Goal: Transaction & Acquisition: Purchase product/service

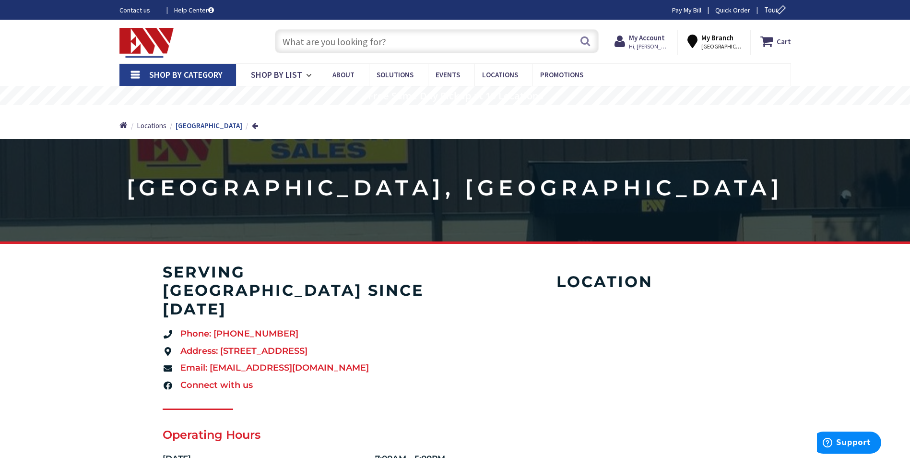
click at [157, 73] on span "Shop By Category" at bounding box center [185, 74] width 73 height 11
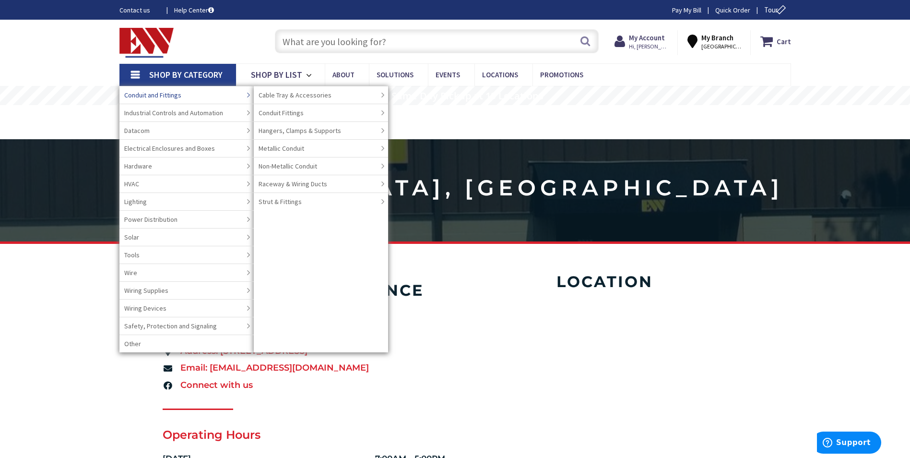
click at [164, 94] on span "Conduit and Fittings" at bounding box center [152, 95] width 57 height 10
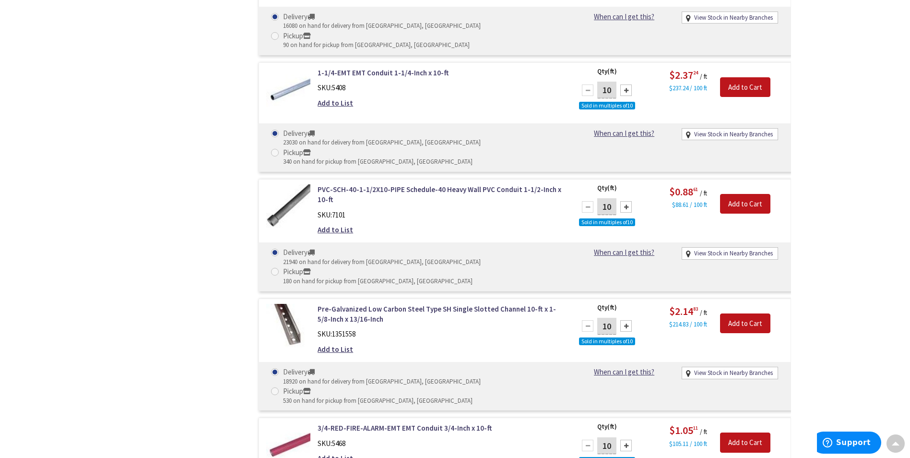
scroll to position [1729, 0]
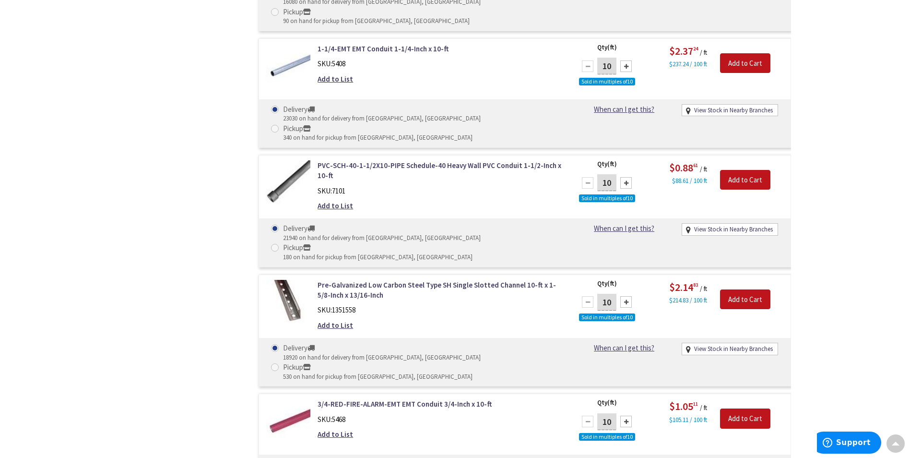
type input "1"
type input "100"
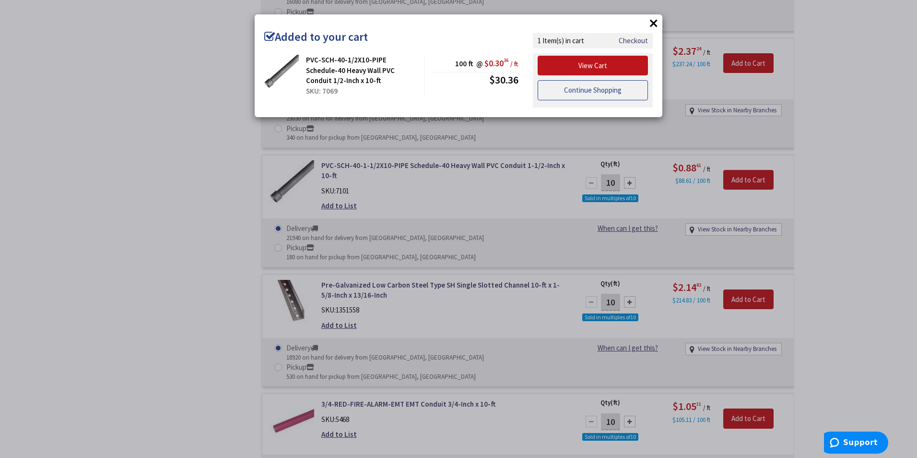
click at [593, 95] on link "Continue Shopping" at bounding box center [593, 90] width 110 height 20
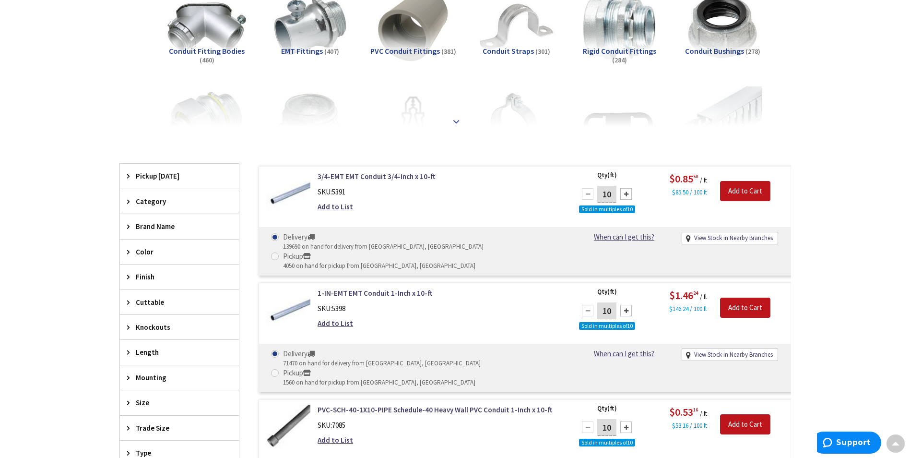
scroll to position [145, 0]
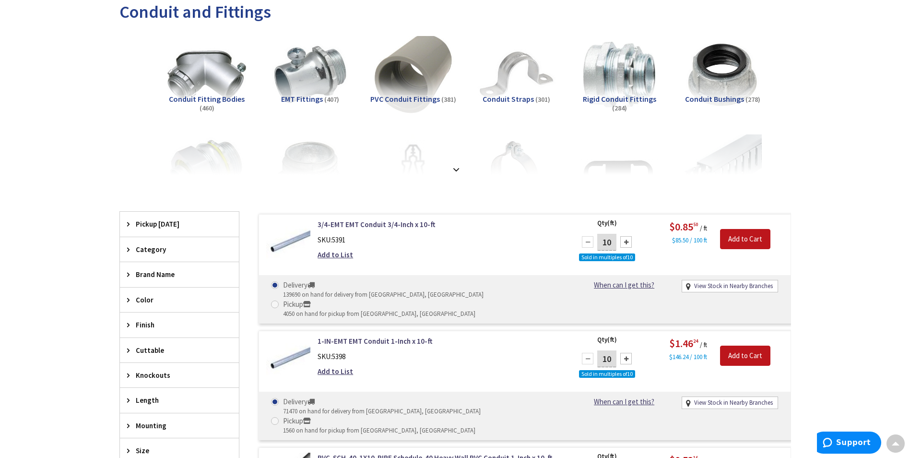
click at [420, 79] on img at bounding box center [412, 74] width 87 height 87
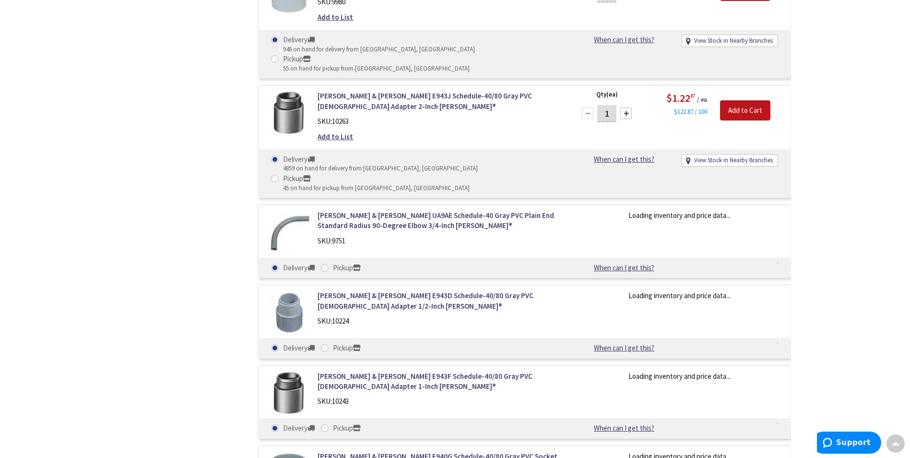
scroll to position [1375, 0]
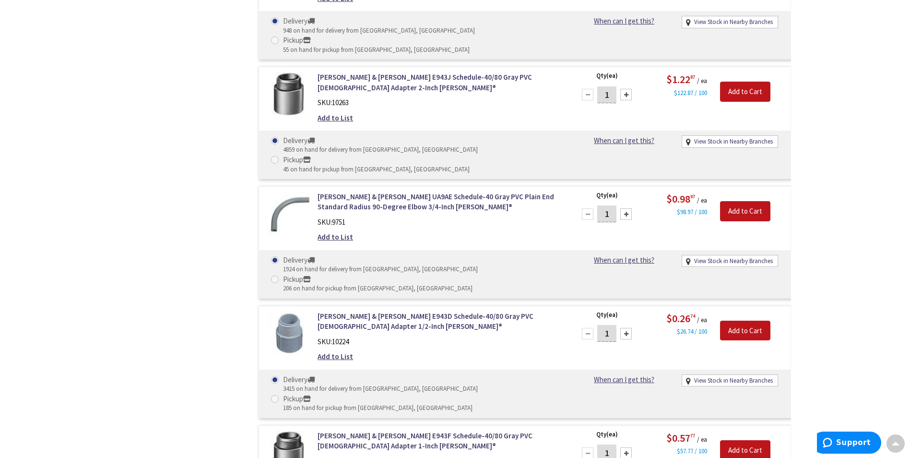
click at [610, 325] on input "1" at bounding box center [606, 333] width 19 height 17
type input "50"
click at [748, 320] on input "Add to Cart" at bounding box center [745, 330] width 50 height 20
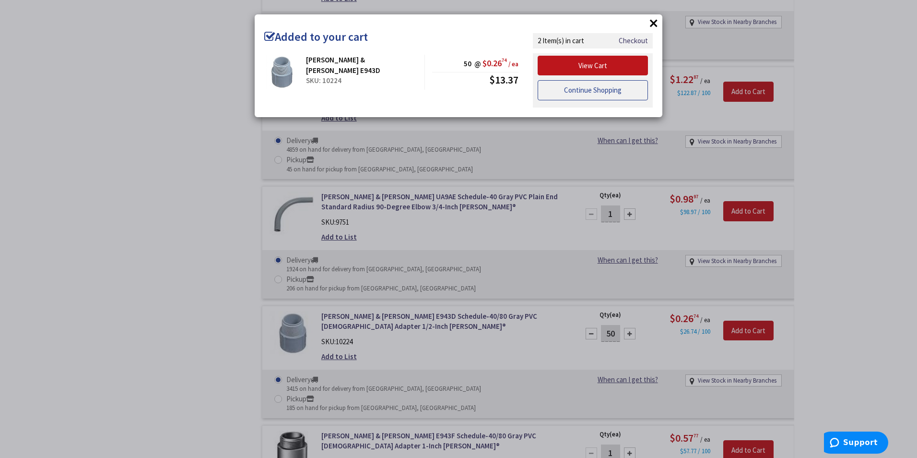
click at [616, 90] on link "Continue Shopping" at bounding box center [593, 90] width 110 height 20
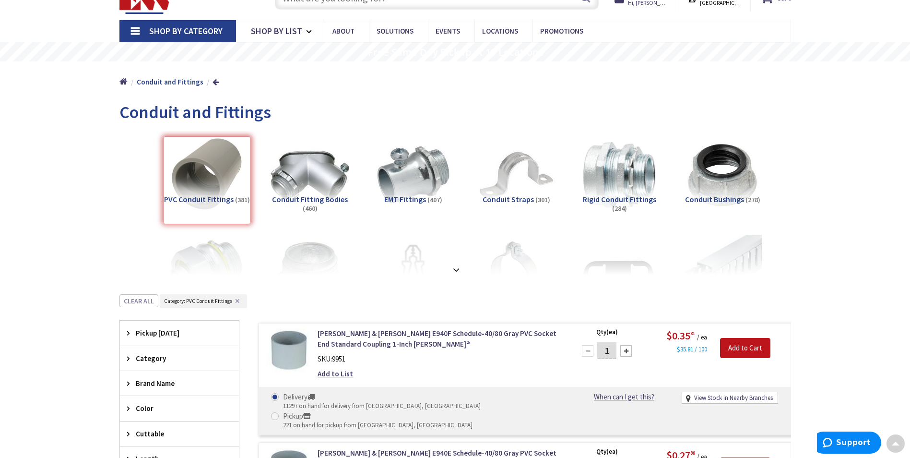
scroll to position [0, 0]
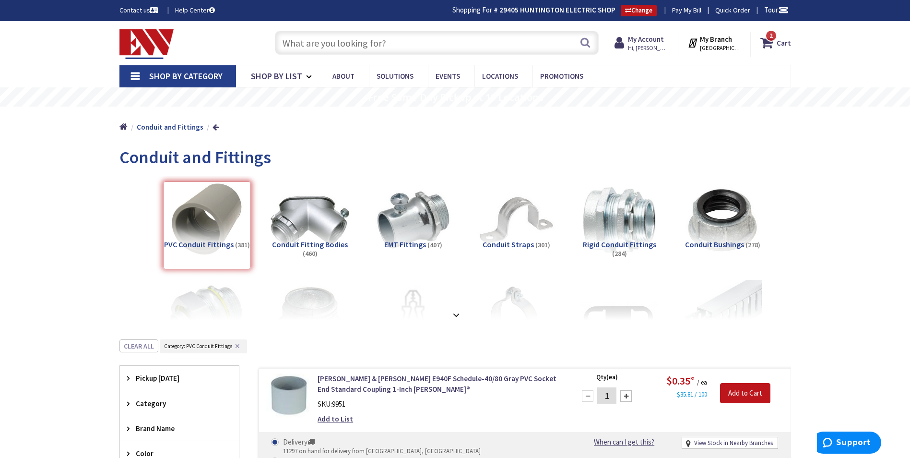
click at [353, 46] on input "text" at bounding box center [437, 43] width 324 height 24
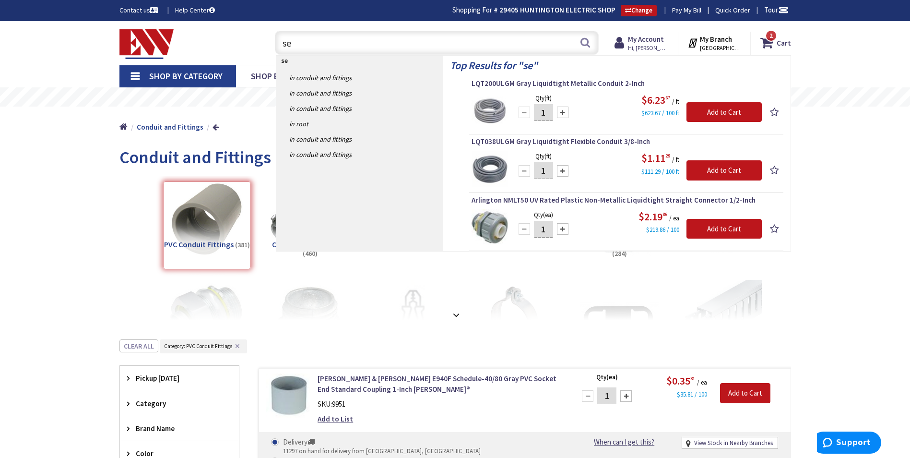
type input "s"
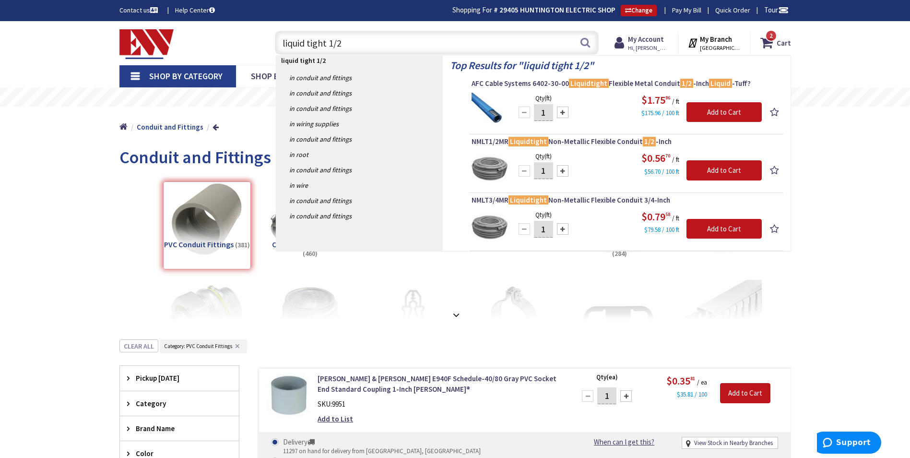
type input "liquid tight 1/2"
click at [545, 172] on input "1" at bounding box center [543, 170] width 19 height 17
type input "100"
click at [730, 174] on input "Add to Cart" at bounding box center [724, 170] width 75 height 20
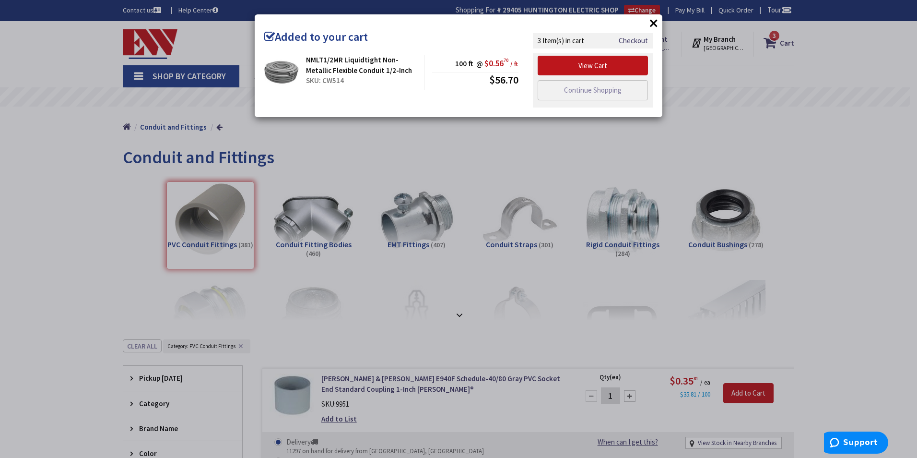
click at [657, 24] on button "×" at bounding box center [654, 23] width 14 height 14
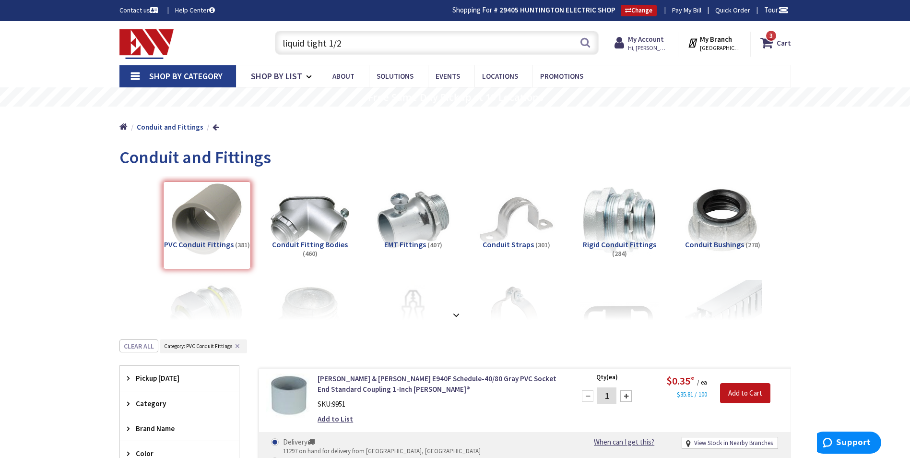
click at [374, 43] on input "liquid tight 1/2" at bounding box center [437, 43] width 324 height 24
type input "l"
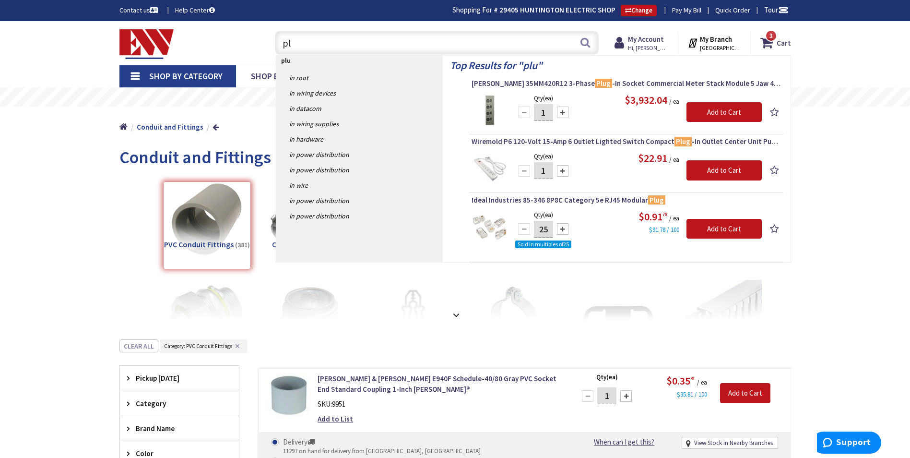
type input "p"
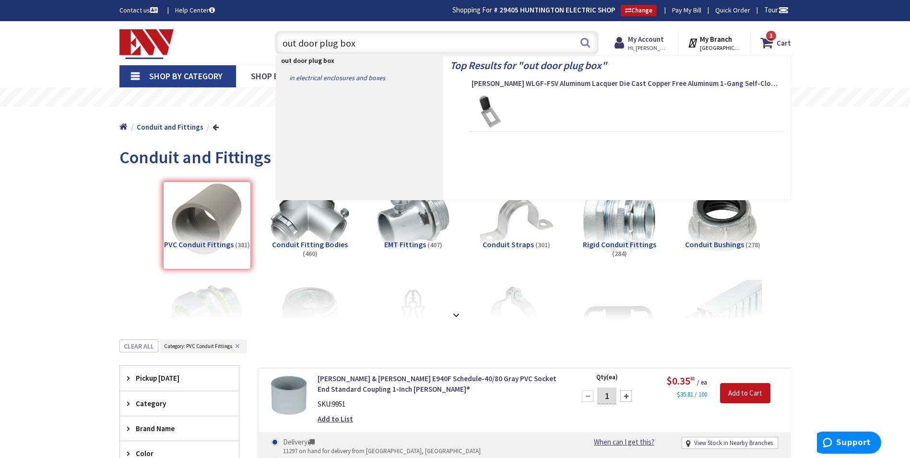
type input "out door plug box"
click at [340, 78] on link "in Electrical Enclosures and Boxes" at bounding box center [359, 77] width 166 height 15
click at [304, 76] on link "in Electrical Enclosures and Boxes" at bounding box center [359, 77] width 166 height 15
click at [337, 80] on link "in Electrical Enclosures and Boxes" at bounding box center [359, 77] width 166 height 15
click at [337, 78] on link "in Electrical Enclosures and Boxes" at bounding box center [359, 77] width 166 height 15
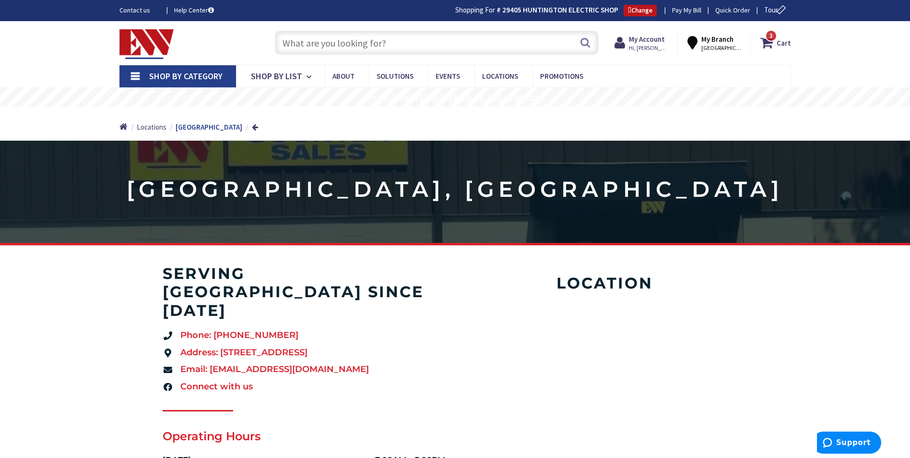
click at [314, 44] on input "text" at bounding box center [437, 43] width 324 height 24
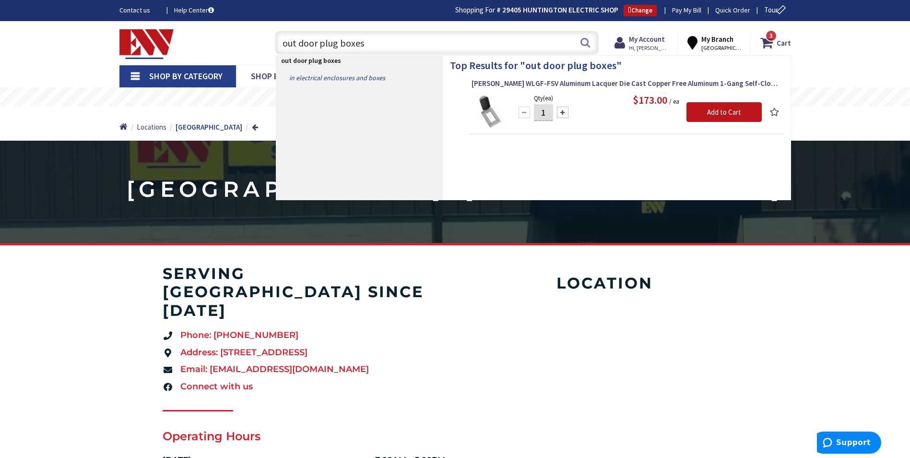
type input "out door plug boxes"
click at [317, 76] on link "in Electrical Enclosures and Boxes" at bounding box center [359, 77] width 166 height 15
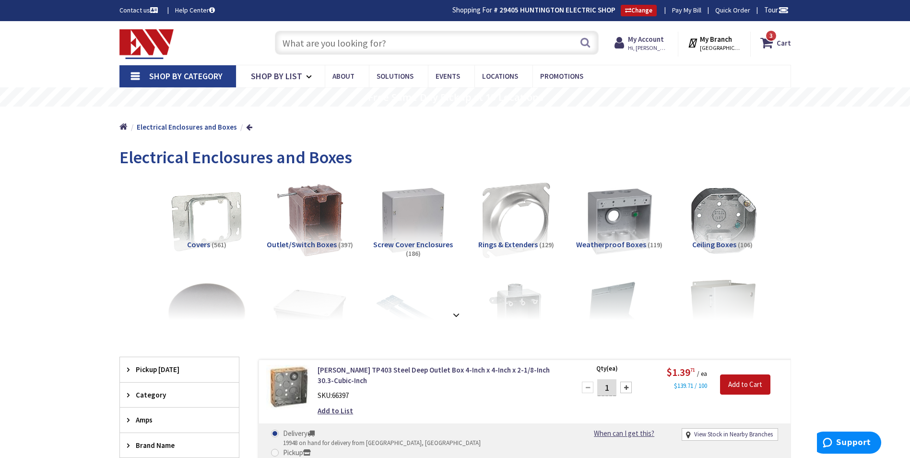
click at [369, 41] on input "text" at bounding box center [437, 43] width 324 height 24
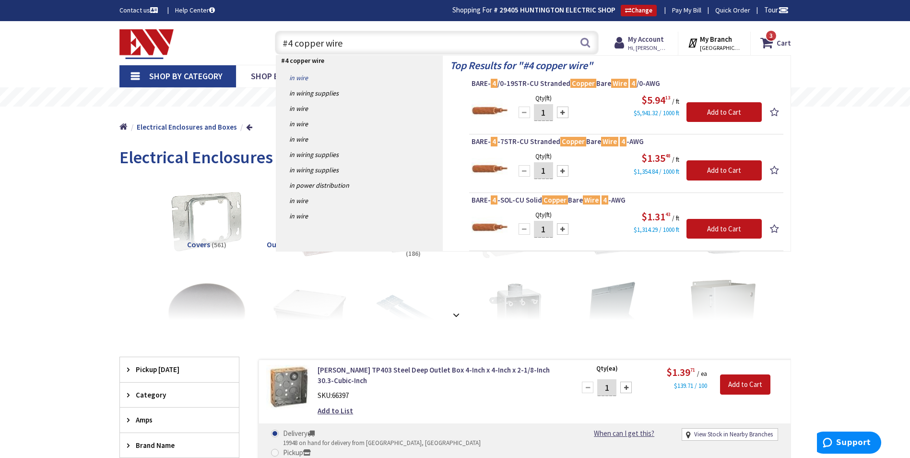
type input "#4 copper wire"
click at [297, 79] on link "in Wire" at bounding box center [359, 77] width 166 height 15
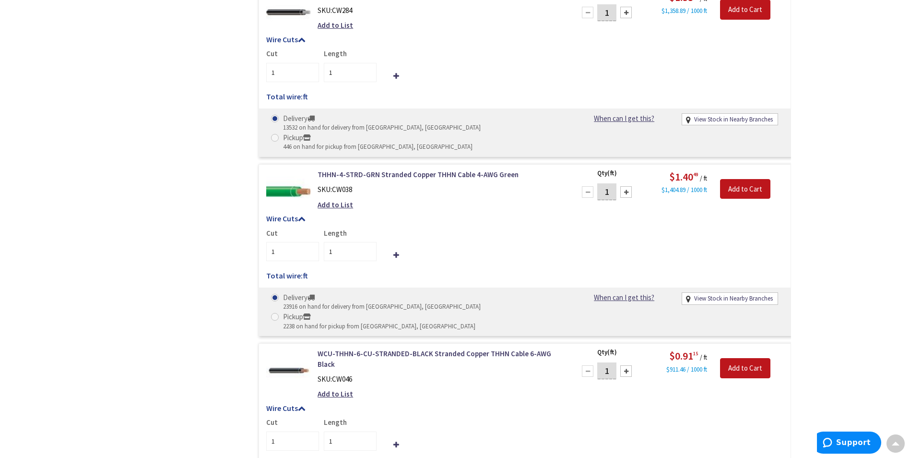
scroll to position [1153, 0]
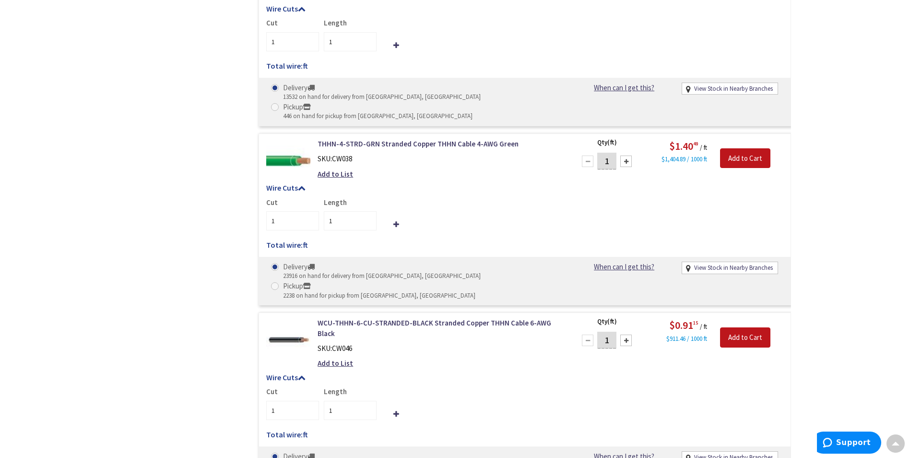
click at [629, 155] on div at bounding box center [626, 161] width 12 height 12
type input "2"
click at [610, 153] on input "2" at bounding box center [606, 161] width 19 height 17
type input "60"
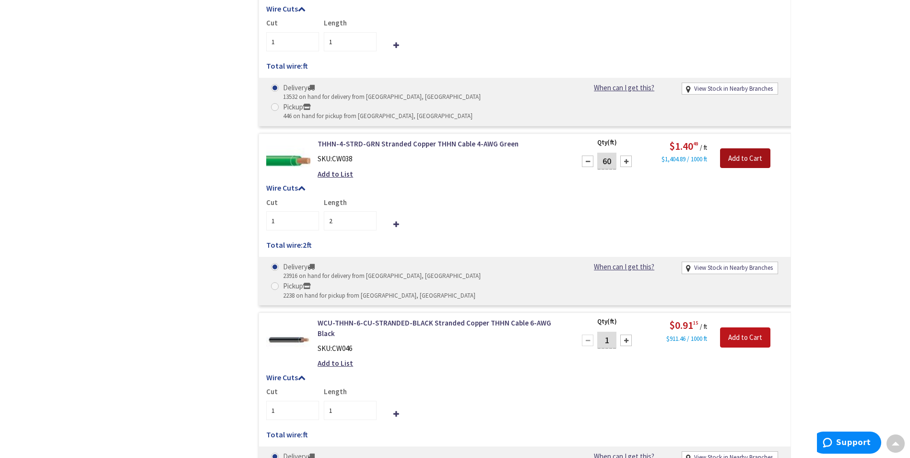
click at [738, 148] on input "Add to Cart" at bounding box center [745, 158] width 50 height 20
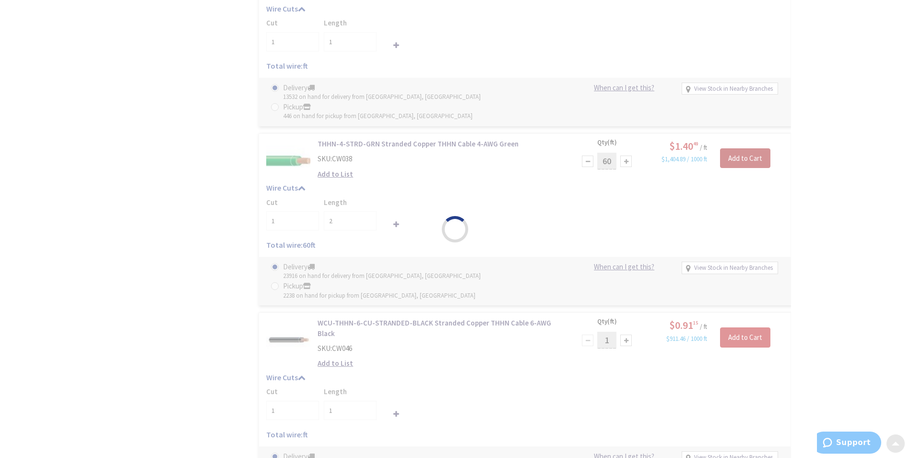
type input "60"
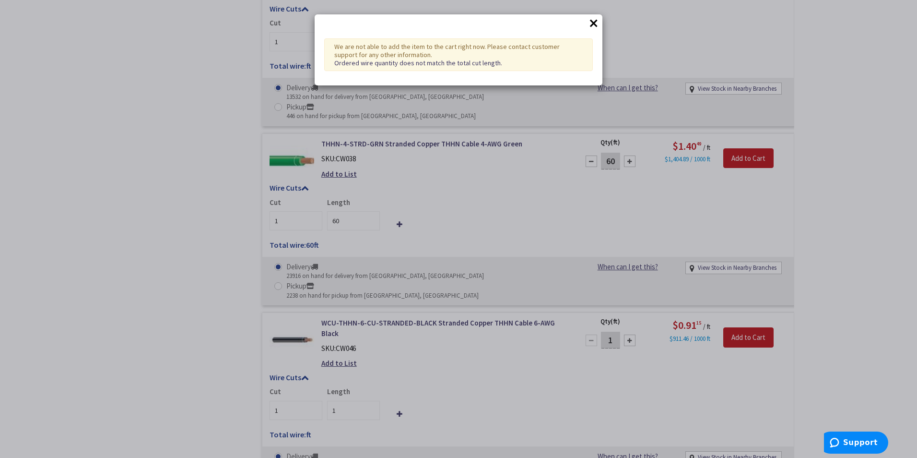
click at [593, 24] on button "×" at bounding box center [594, 23] width 14 height 14
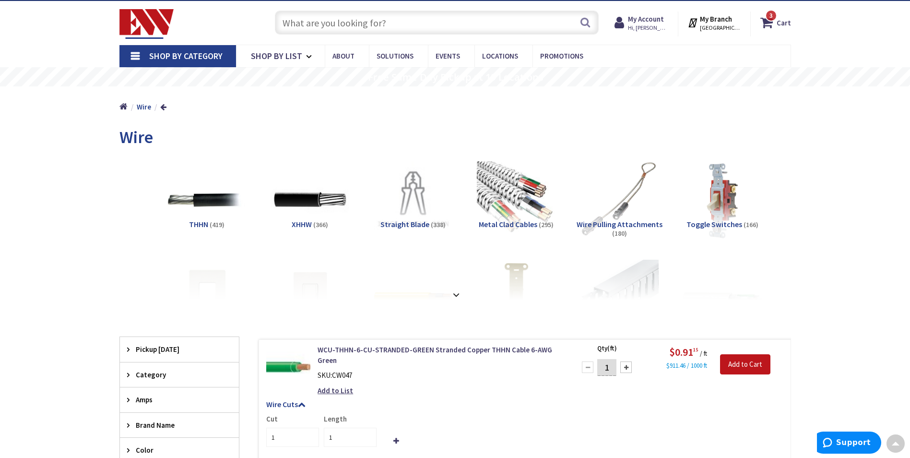
scroll to position [0, 0]
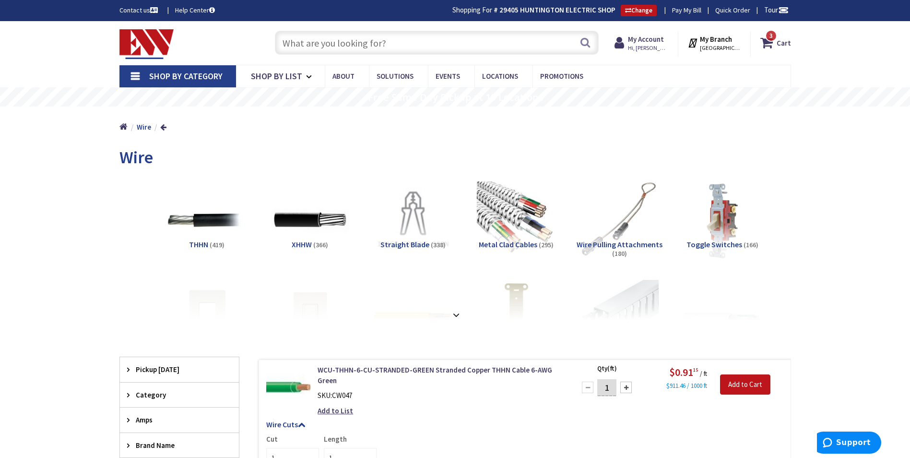
click at [305, 41] on input "text" at bounding box center [437, 43] width 324 height 24
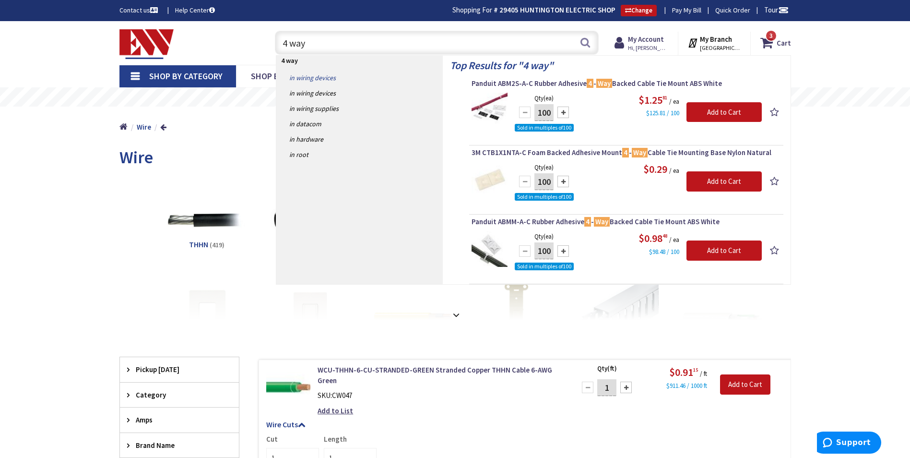
type input "4 way"
click at [316, 77] on link "in Wiring Devices" at bounding box center [359, 77] width 166 height 15
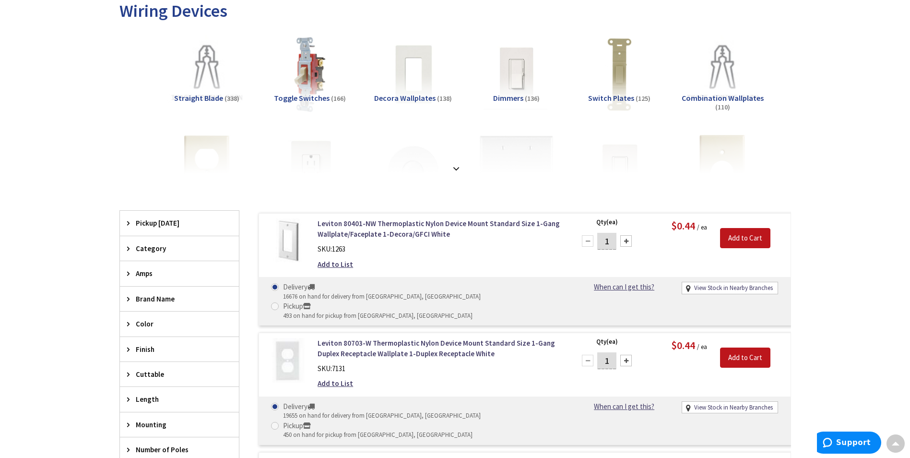
scroll to position [145, 0]
click at [305, 76] on img at bounding box center [309, 74] width 87 height 87
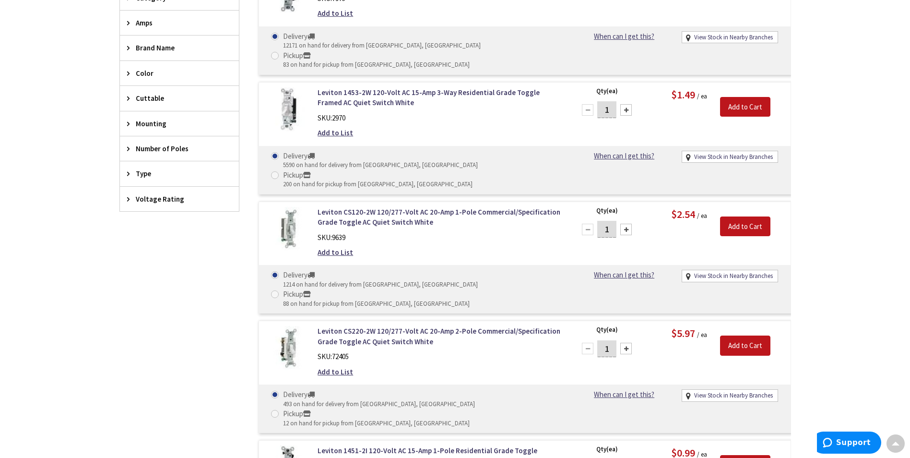
scroll to position [693, 0]
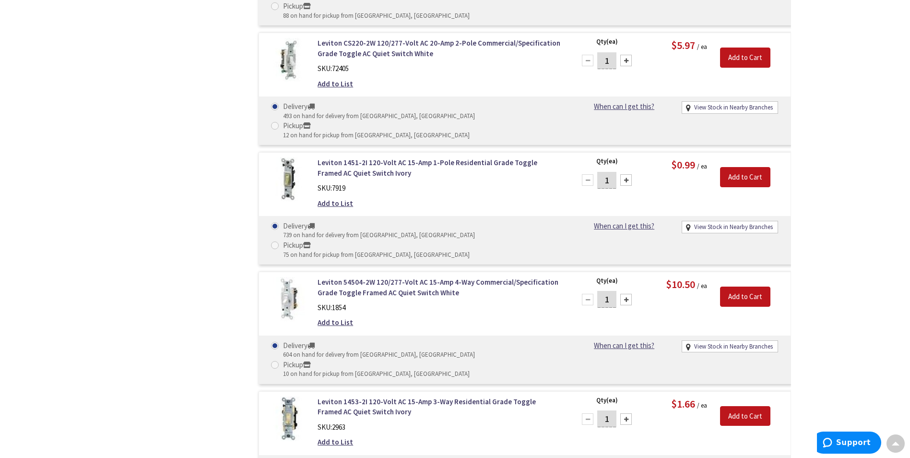
click at [614, 291] on input "1" at bounding box center [606, 299] width 19 height 17
type input "10"
click at [748, 286] on input "Add to Cart" at bounding box center [745, 296] width 50 height 20
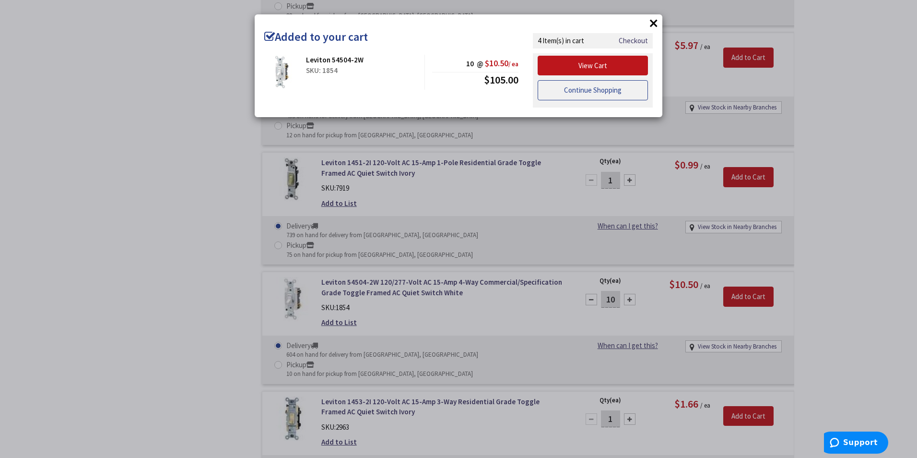
click at [602, 92] on link "Continue Shopping" at bounding box center [593, 90] width 110 height 20
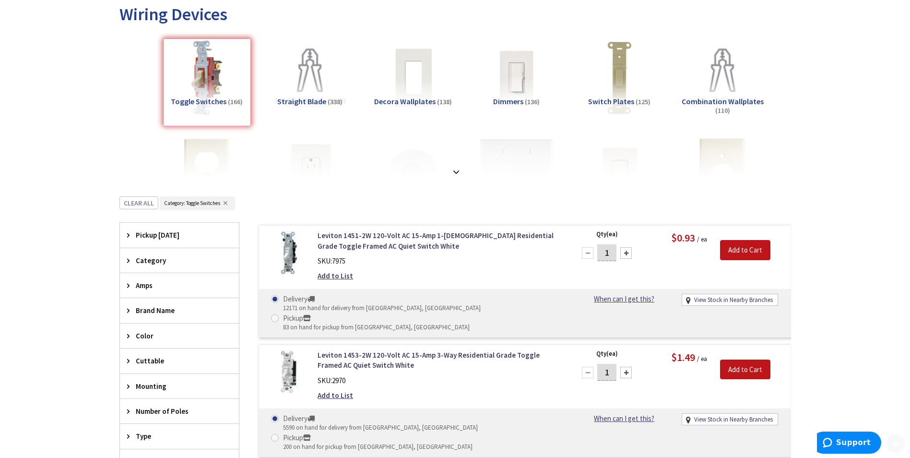
scroll to position [144, 0]
click at [457, 168] on strong at bounding box center [456, 171] width 12 height 11
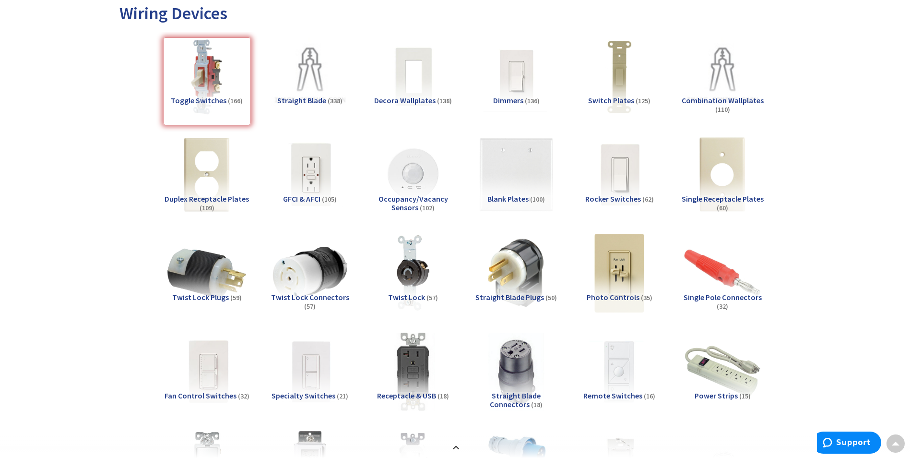
click at [614, 174] on img at bounding box center [619, 174] width 87 height 87
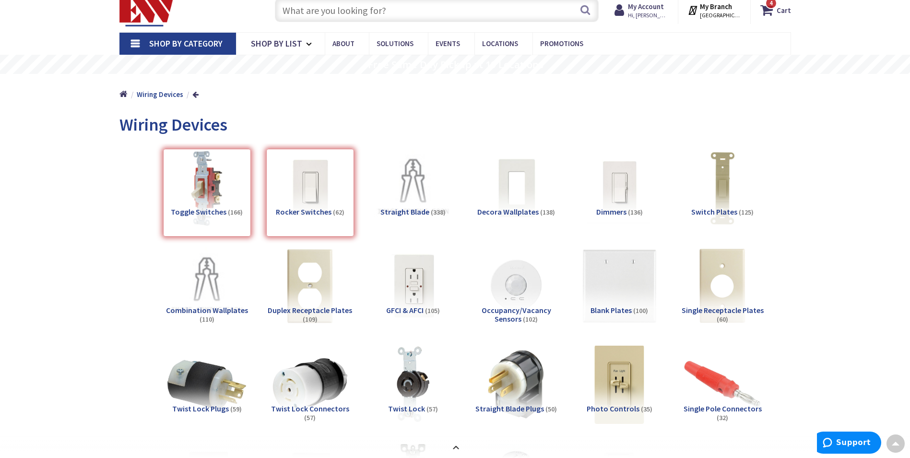
scroll to position [0, 0]
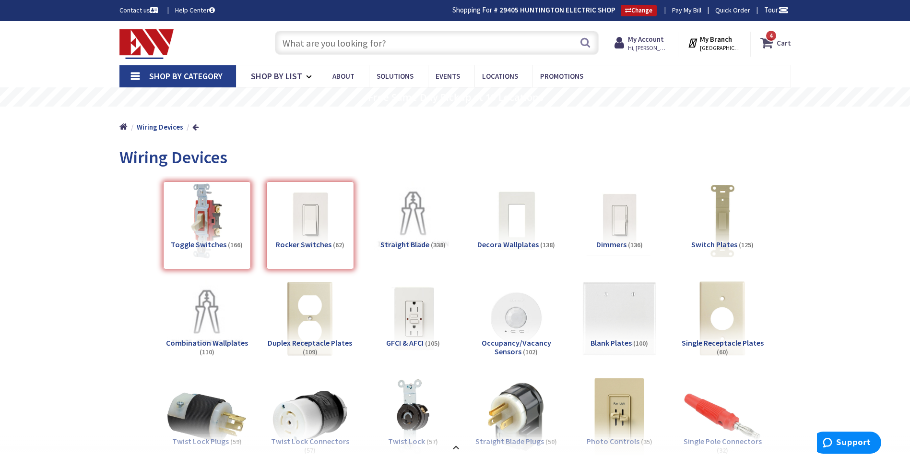
click at [771, 43] on icon at bounding box center [768, 42] width 16 height 17
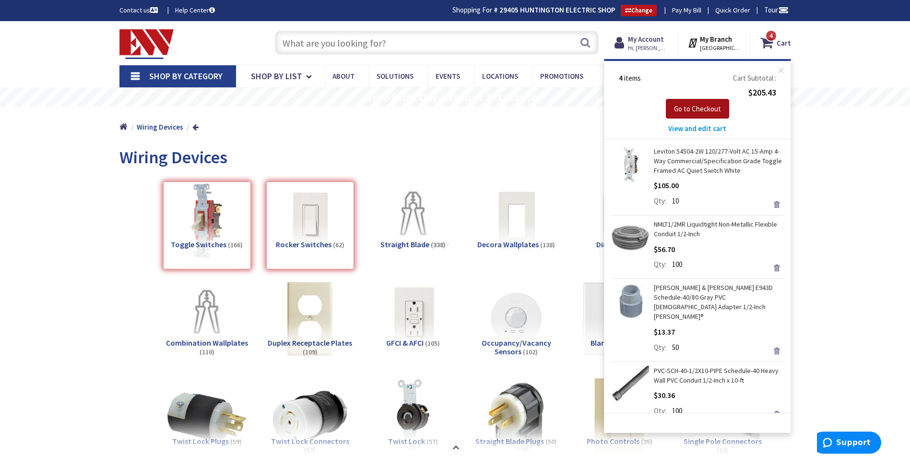
click at [681, 108] on span "Go to Checkout" at bounding box center [697, 108] width 47 height 9
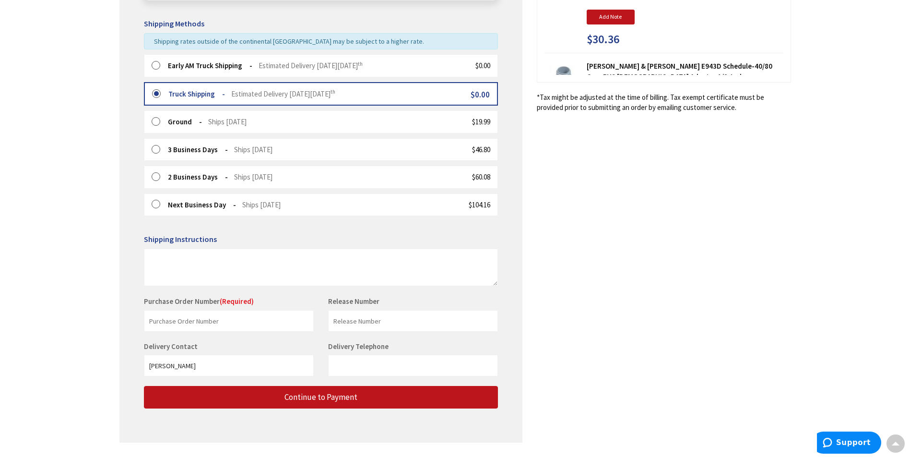
scroll to position [240, 0]
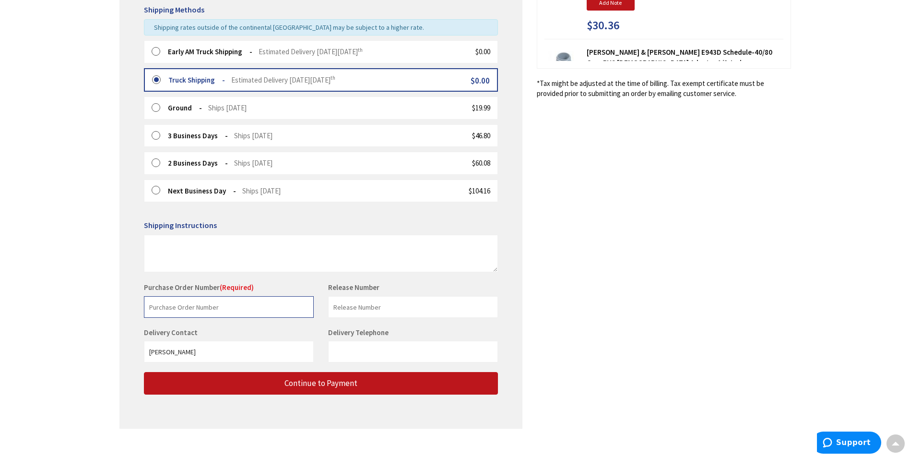
click at [233, 313] on input "text" at bounding box center [229, 307] width 170 height 22
type input "stock"
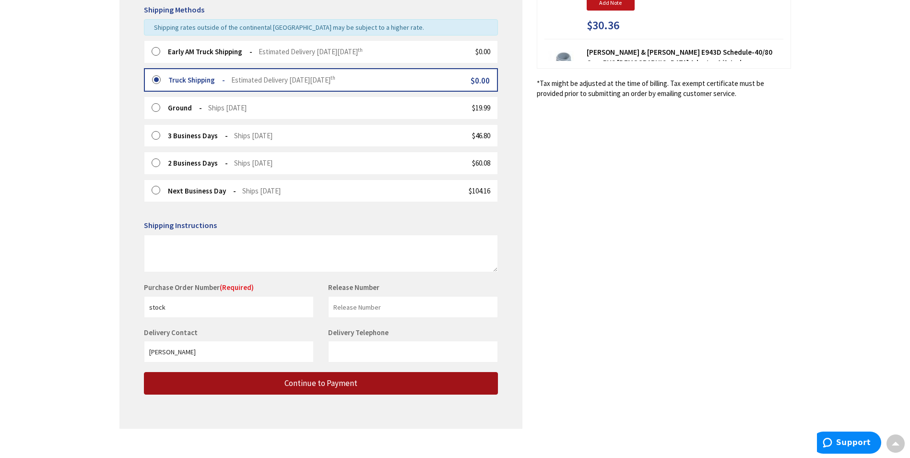
click at [325, 390] on button "Continue to Payment" at bounding box center [321, 383] width 354 height 23
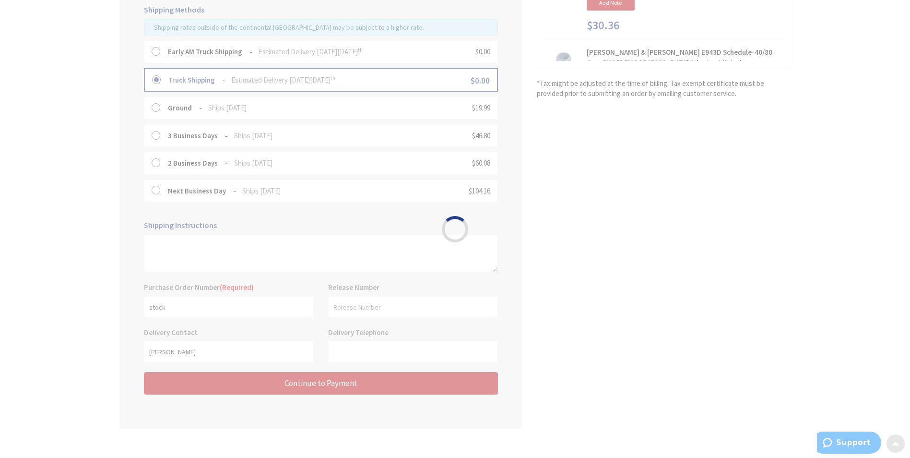
click at [318, 382] on div "Please wait..." at bounding box center [455, 229] width 910 height 458
click at [332, 383] on div "Please wait..." at bounding box center [455, 229] width 910 height 458
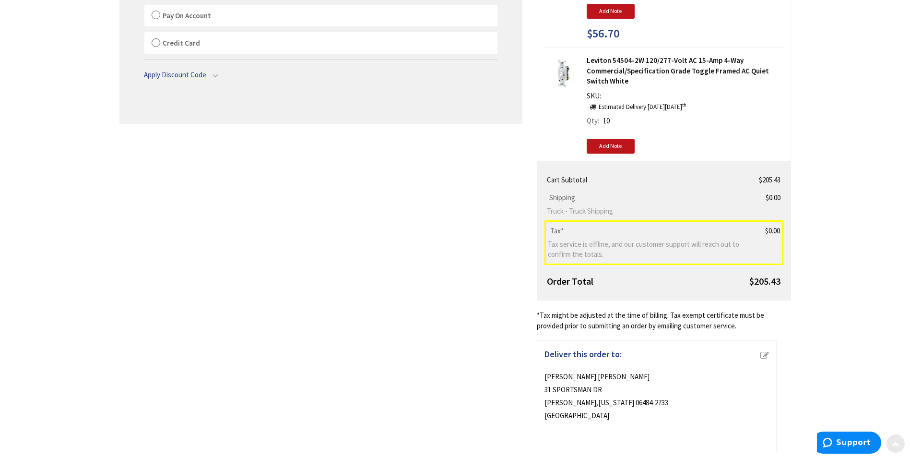
scroll to position [173, 0]
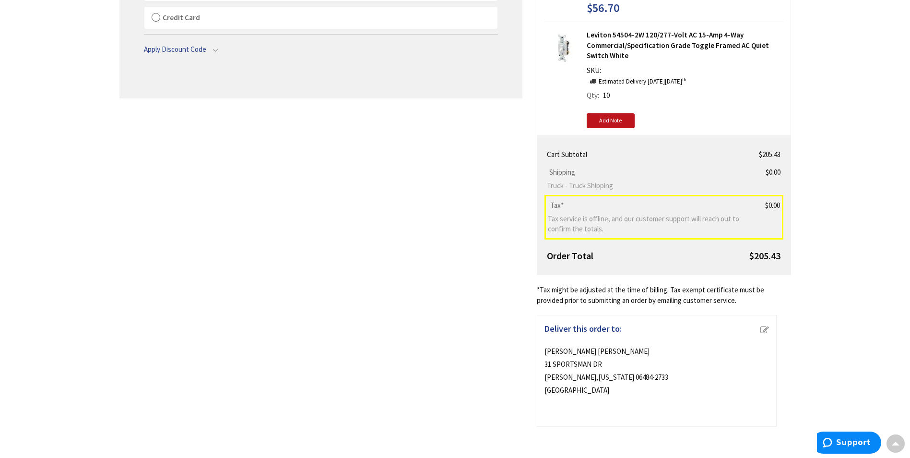
click at [351, 381] on div "Shipping Review & Payment Estimated Total $205.43 4 Some items on your order ar…" at bounding box center [455, 152] width 672 height 548
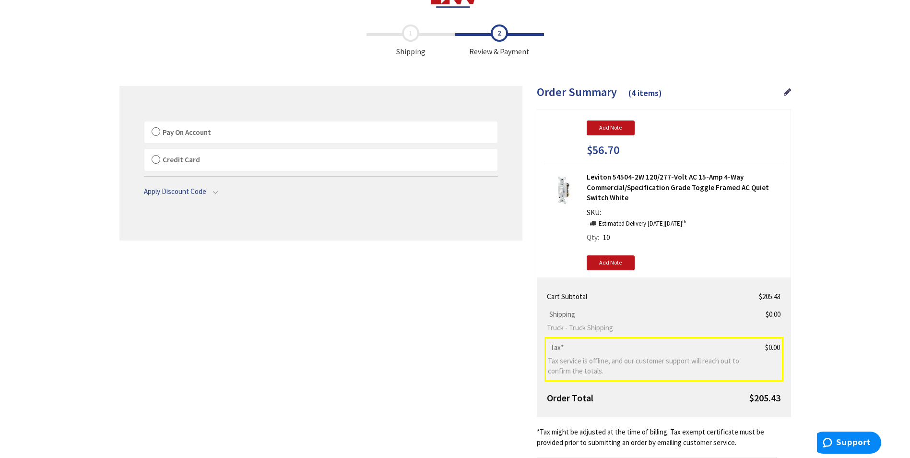
scroll to position [48, 0]
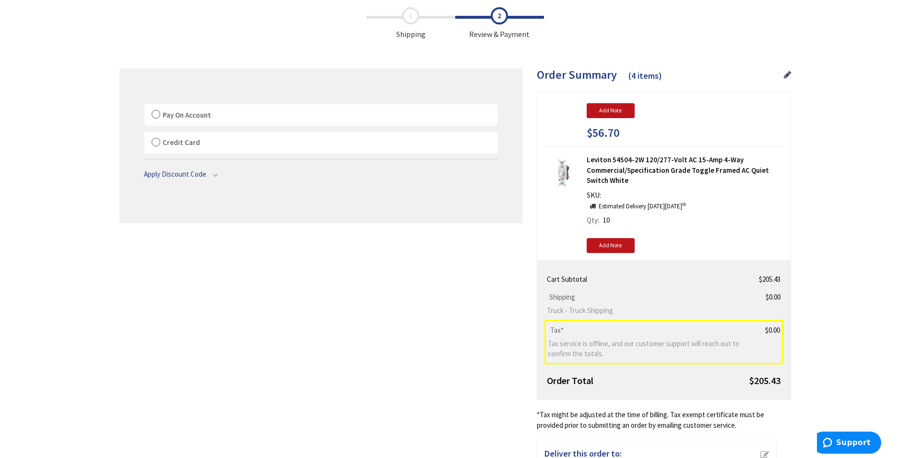
click at [154, 116] on label "Pay On Account" at bounding box center [320, 115] width 353 height 22
click at [144, 106] on input "Pay On Account" at bounding box center [144, 106] width 0 height 0
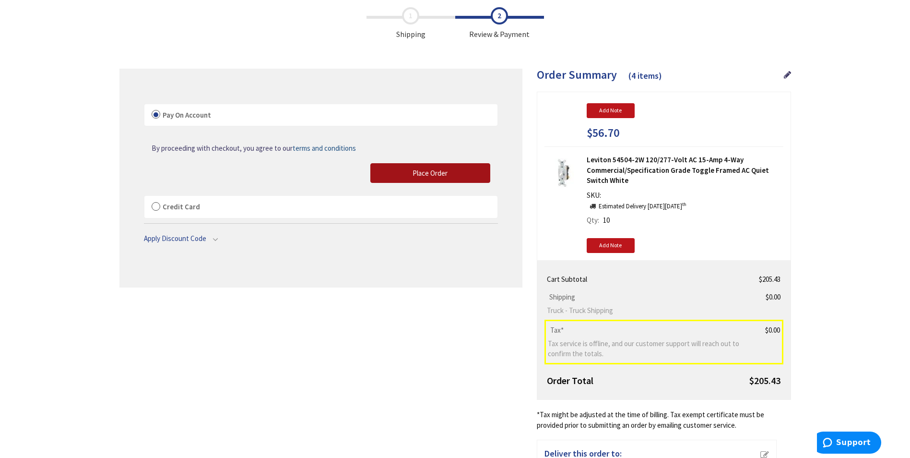
drag, startPoint x: 440, startPoint y: 175, endPoint x: 505, endPoint y: 261, distance: 108.2
click at [440, 175] on span "Place Order" at bounding box center [430, 172] width 35 height 9
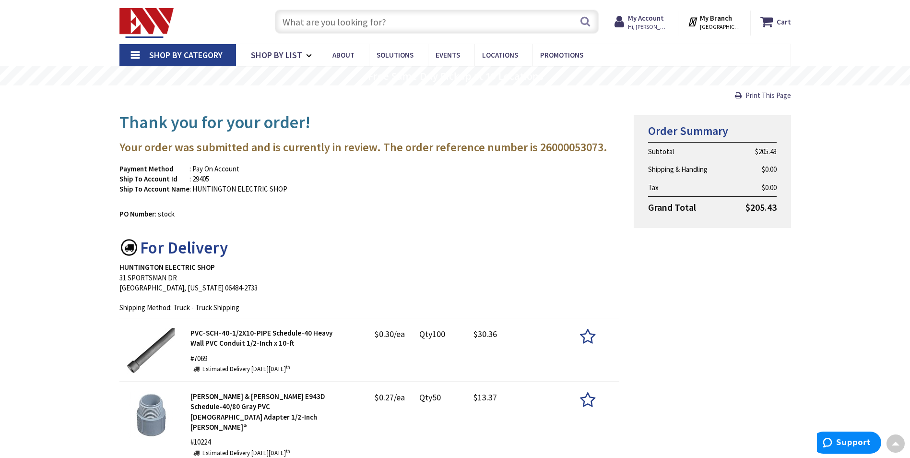
scroll to position [15, 0]
